Goal: Information Seeking & Learning: Check status

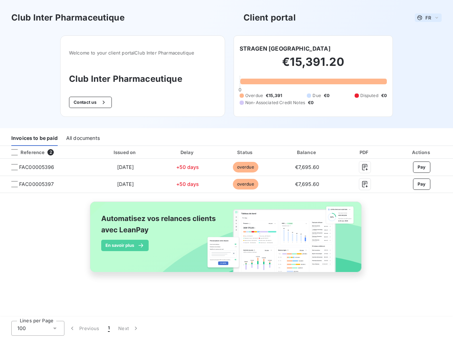
click at [428, 18] on span "FR" at bounding box center [428, 18] width 6 height 6
click at [90, 102] on button "Contact us" at bounding box center [90, 102] width 43 height 11
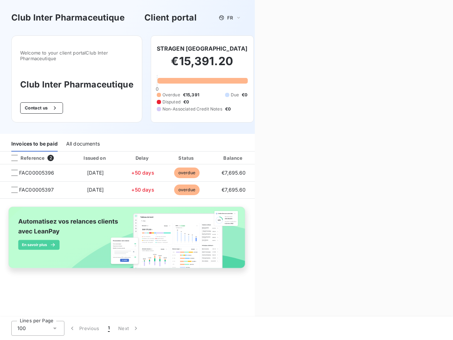
click at [266, 48] on div "Contact us Fill out the form below, and a member of our team will get back to y…" at bounding box center [354, 170] width 198 height 340
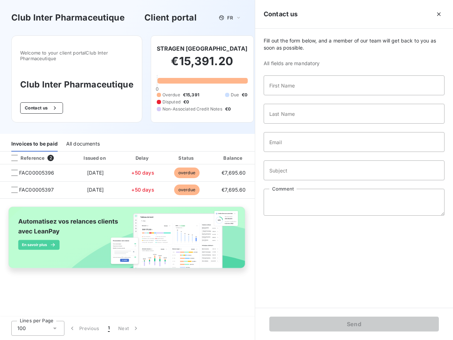
click at [34, 138] on div "Invoices to be paid" at bounding box center [34, 144] width 46 height 15
click at [82, 138] on div "All documents" at bounding box center [83, 144] width 34 height 15
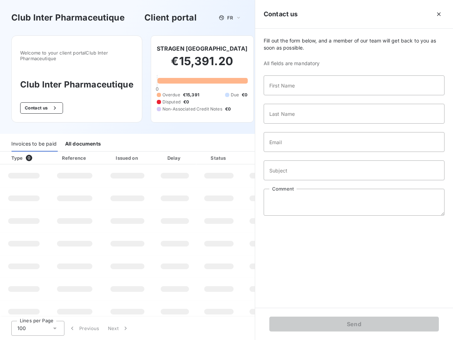
click at [45, 152] on th "Type 0" at bounding box center [24, 157] width 48 height 13
click at [15, 152] on th "Type 0" at bounding box center [24, 157] width 48 height 13
click at [125, 152] on th "Issued on" at bounding box center [128, 157] width 52 height 13
click at [188, 152] on th "Delay" at bounding box center [174, 157] width 43 height 13
click at [245, 152] on th "Amount" at bounding box center [265, 157] width 48 height 13
